Goal: Information Seeking & Learning: Learn about a topic

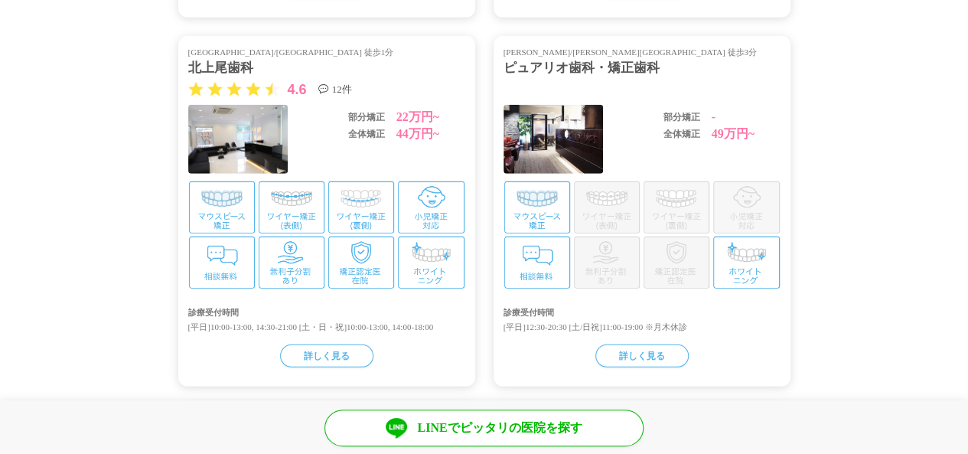
scroll to position [2068, 0]
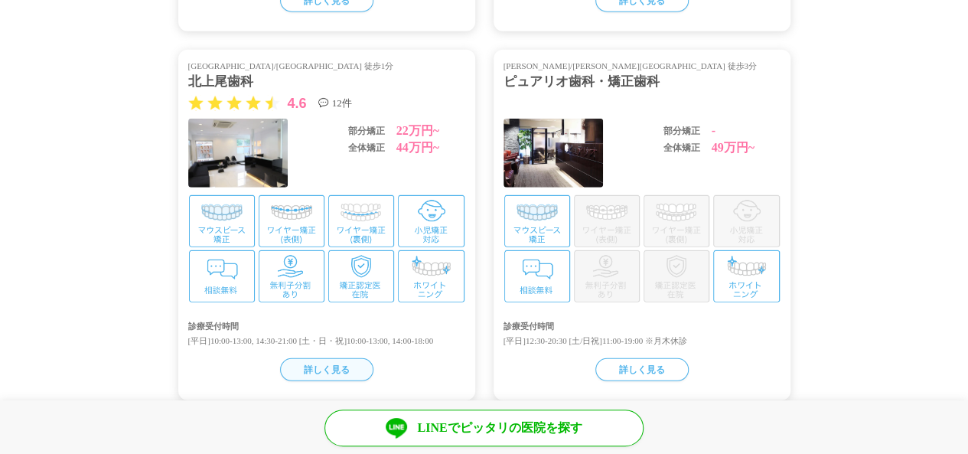
click at [329, 359] on div "詳しく見る" at bounding box center [326, 369] width 93 height 23
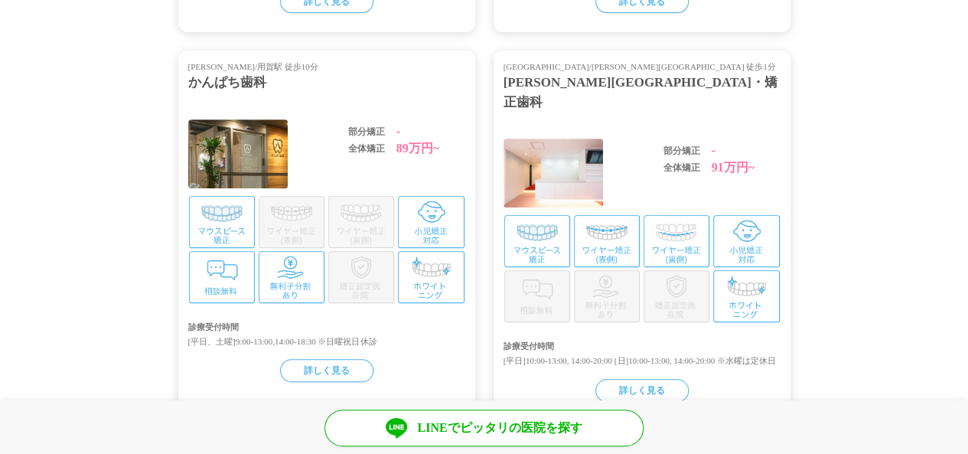
scroll to position [3373, 0]
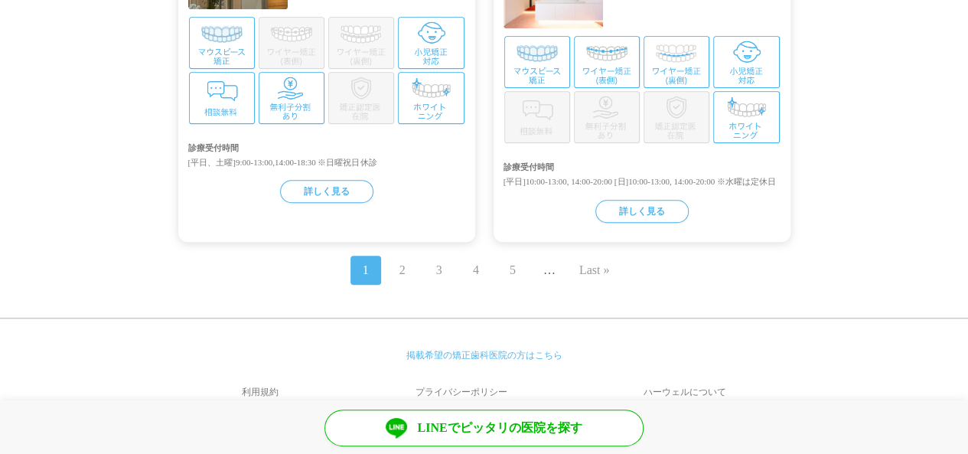
click at [406, 256] on span "2" at bounding box center [402, 270] width 31 height 29
click at [402, 261] on link "2" at bounding box center [402, 270] width 6 height 18
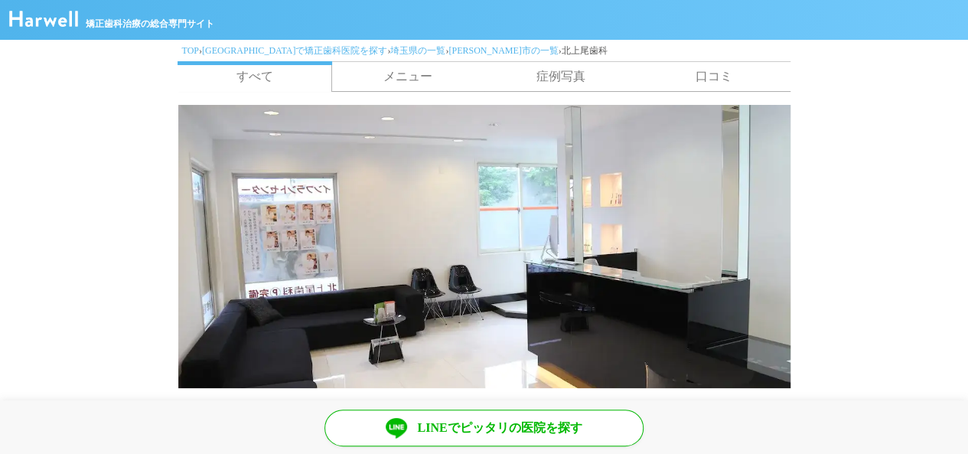
click at [419, 78] on link "メニュー" at bounding box center [407, 76] width 153 height 29
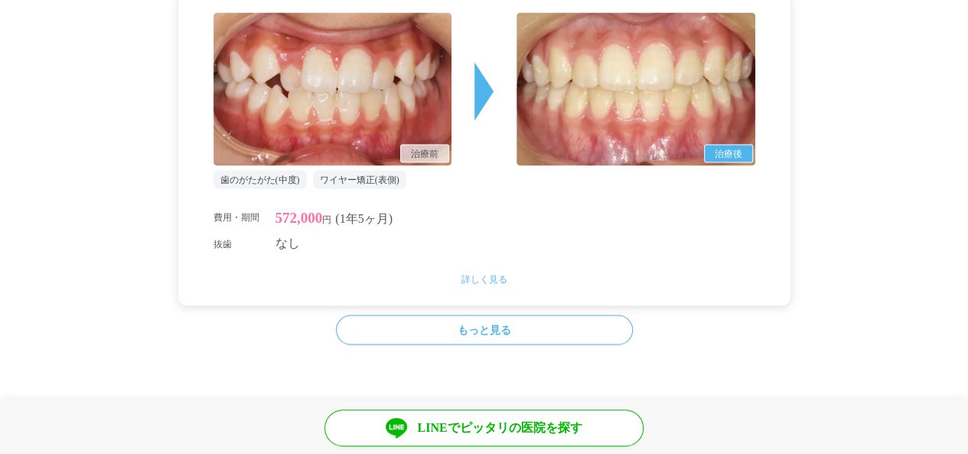
scroll to position [1273, 0]
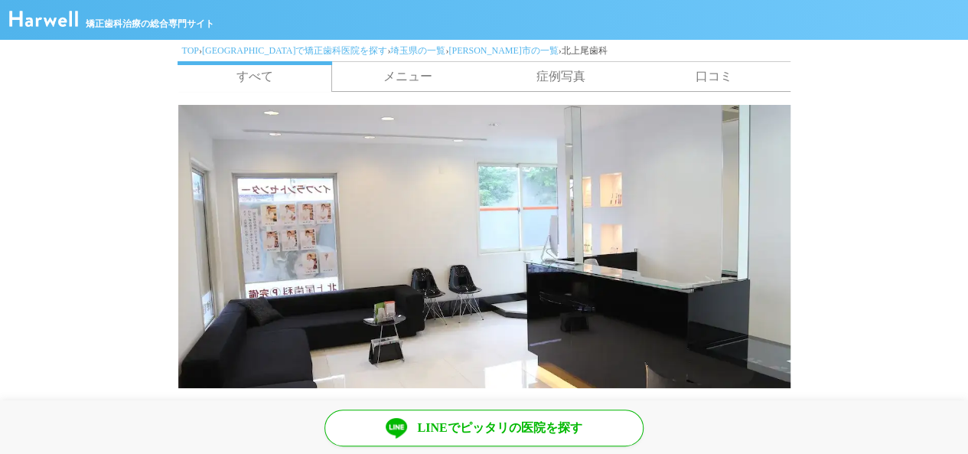
click at [421, 75] on link "メニュー" at bounding box center [407, 76] width 153 height 29
click at [578, 80] on link "症例写真" at bounding box center [560, 76] width 153 height 29
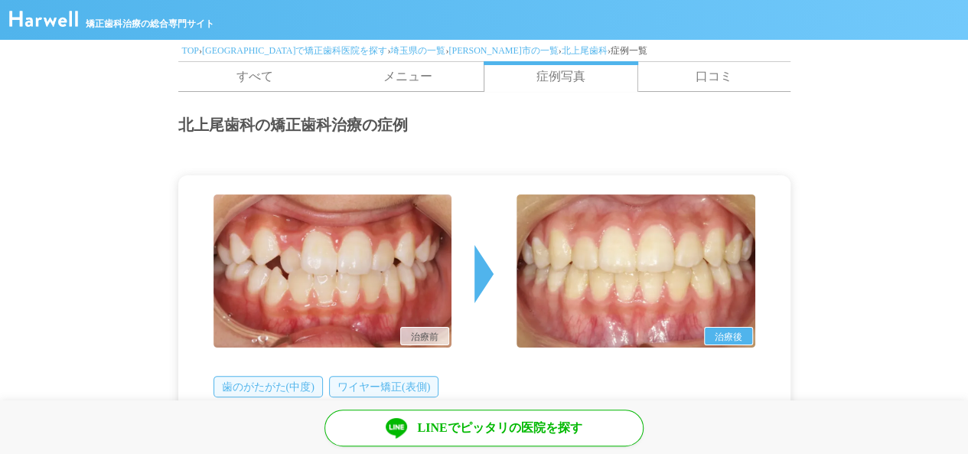
click at [722, 80] on link "口コミ" at bounding box center [713, 76] width 153 height 29
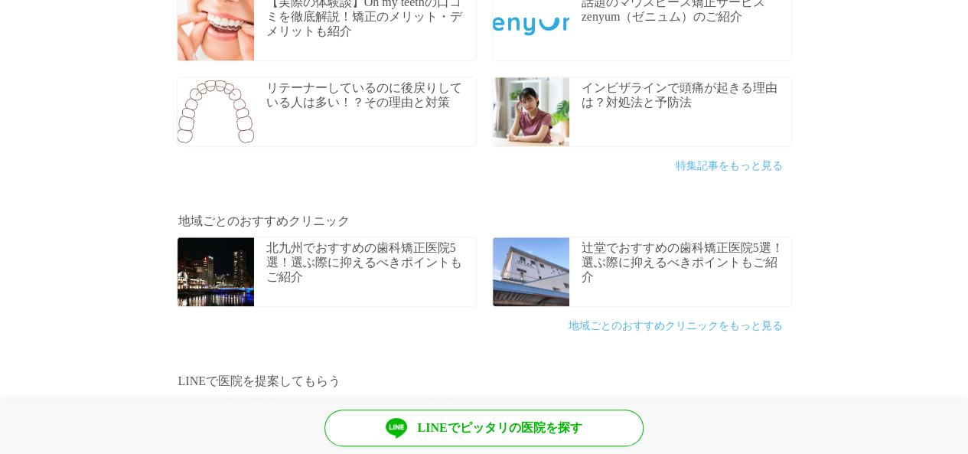
scroll to position [775, 0]
